Goal: Navigation & Orientation: Find specific page/section

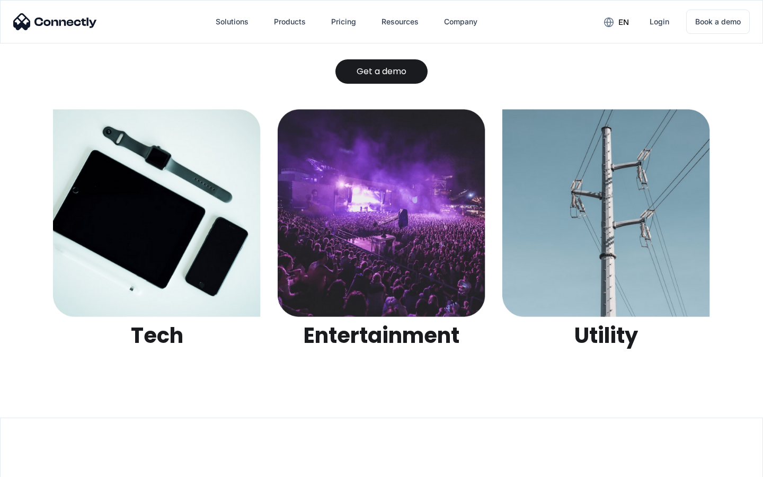
scroll to position [3342, 0]
